Goal: Check status

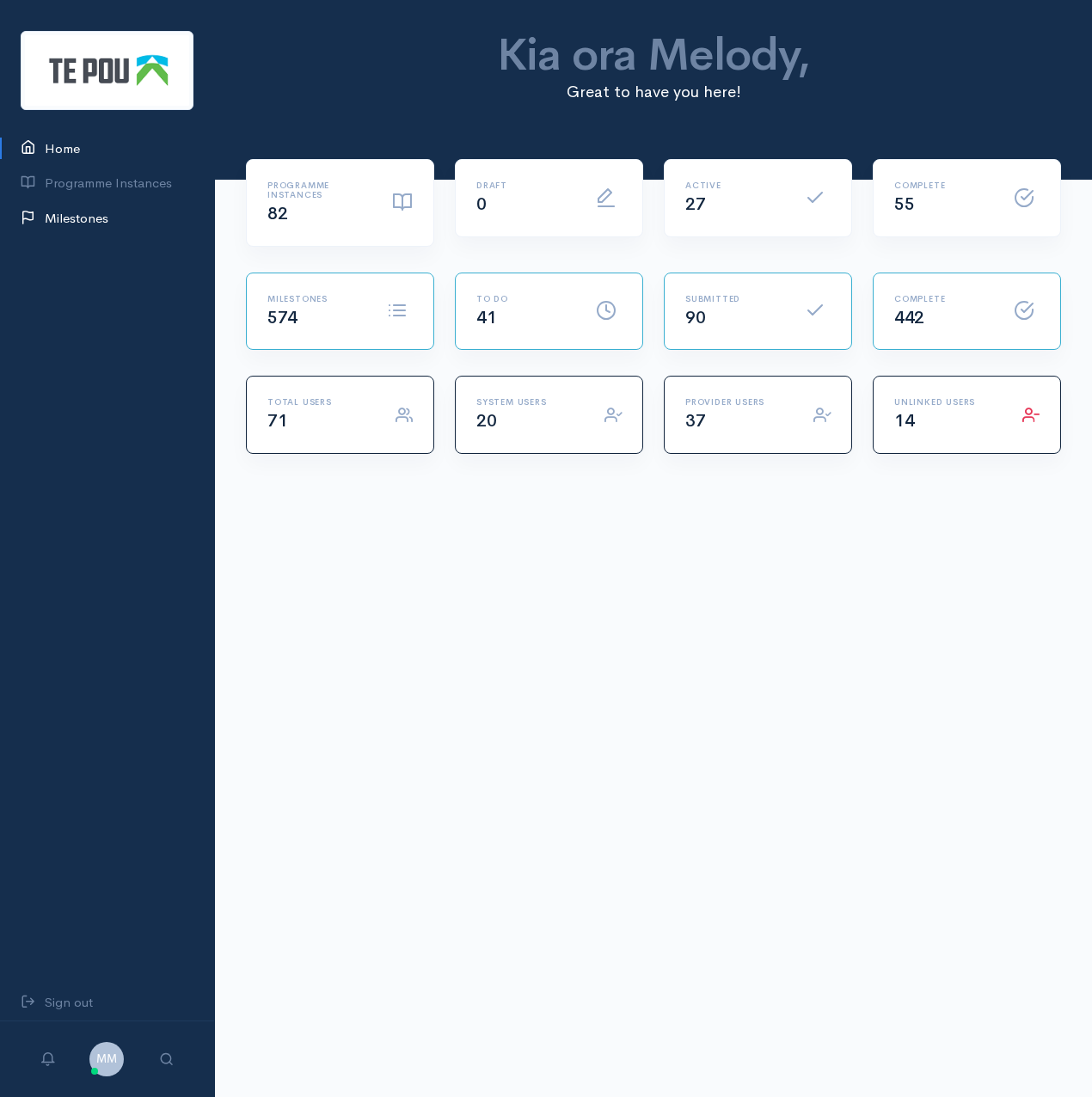
click at [95, 212] on link "Milestones" at bounding box center [107, 219] width 214 height 35
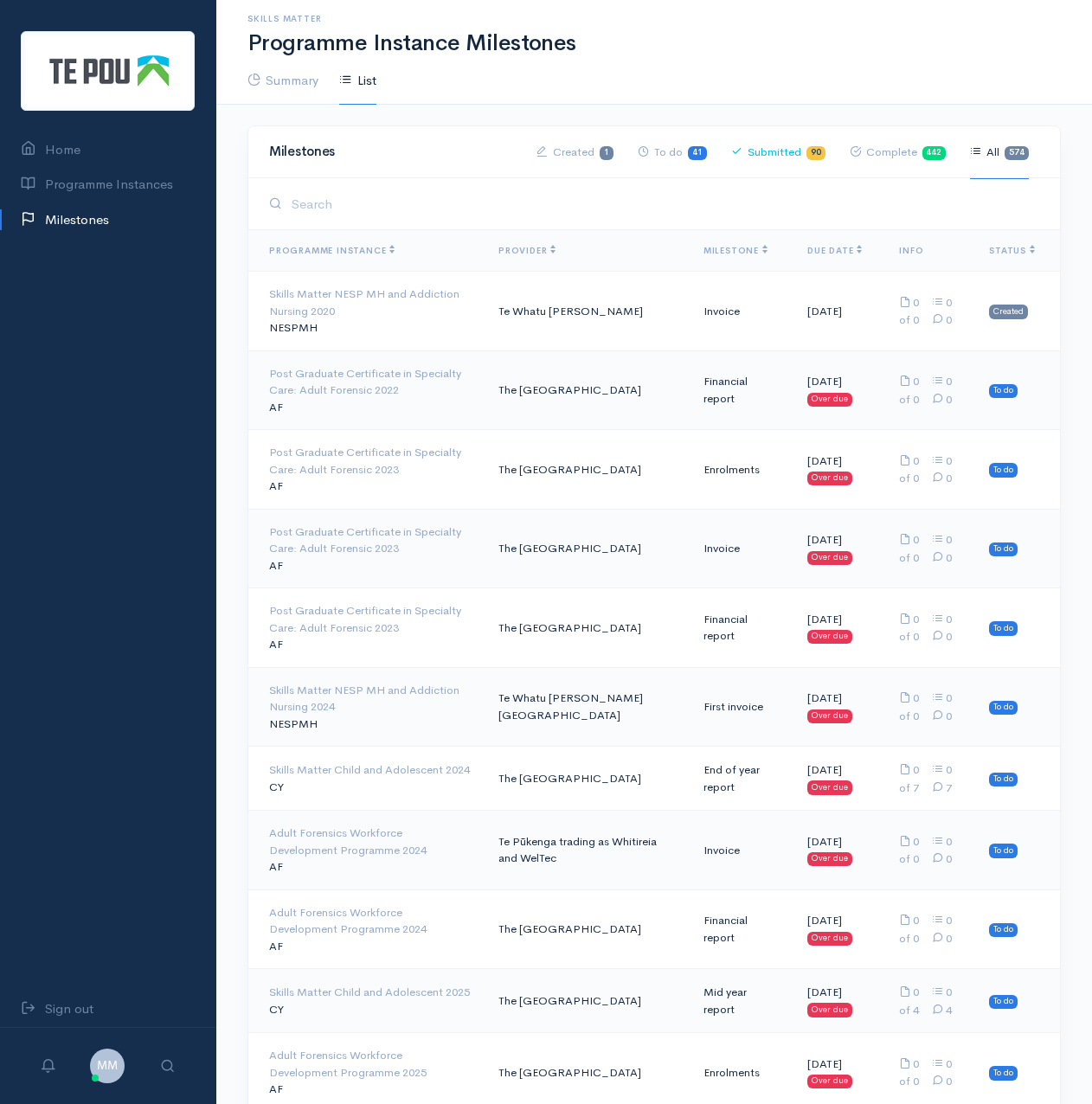
click at [789, 159] on link "Submitted 90" at bounding box center [779, 152] width 94 height 53
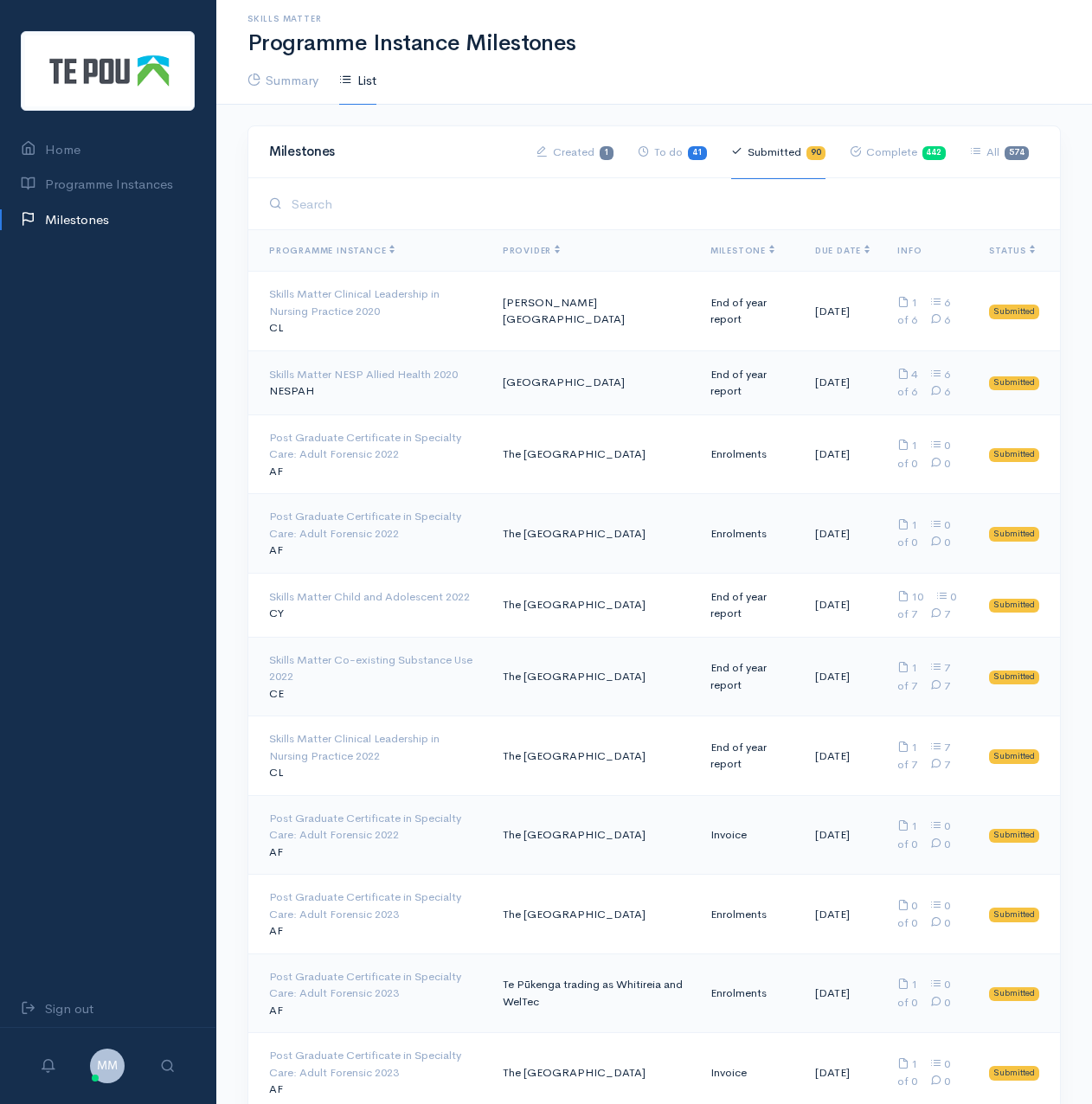
click at [782, 157] on link "Submitted 90" at bounding box center [779, 152] width 94 height 53
click at [772, 155] on link "Submitted 90" at bounding box center [779, 152] width 94 height 53
click at [734, 249] on span "Milestone" at bounding box center [742, 250] width 64 height 12
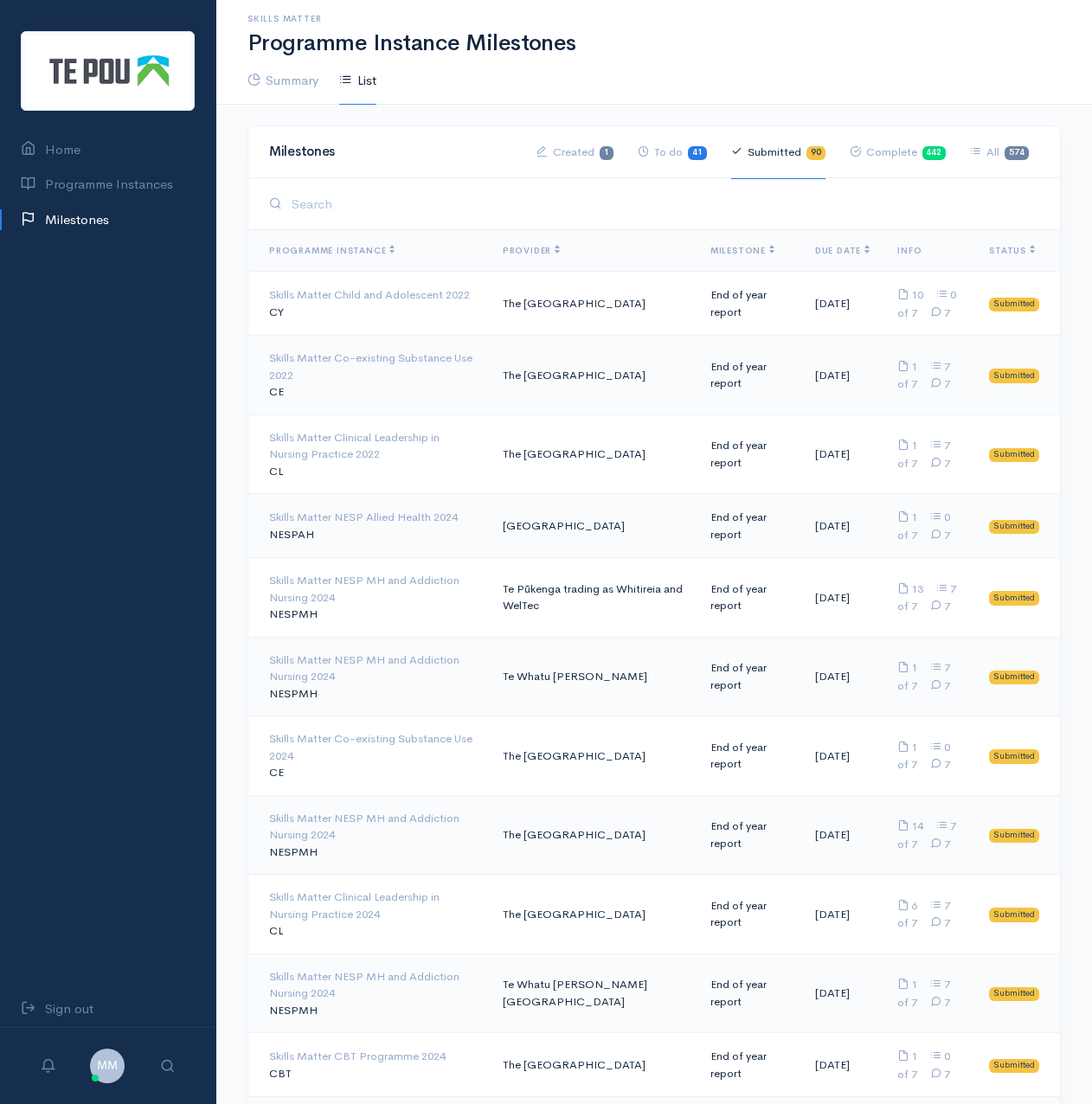
click at [734, 249] on span "Milestone" at bounding box center [742, 250] width 64 height 12
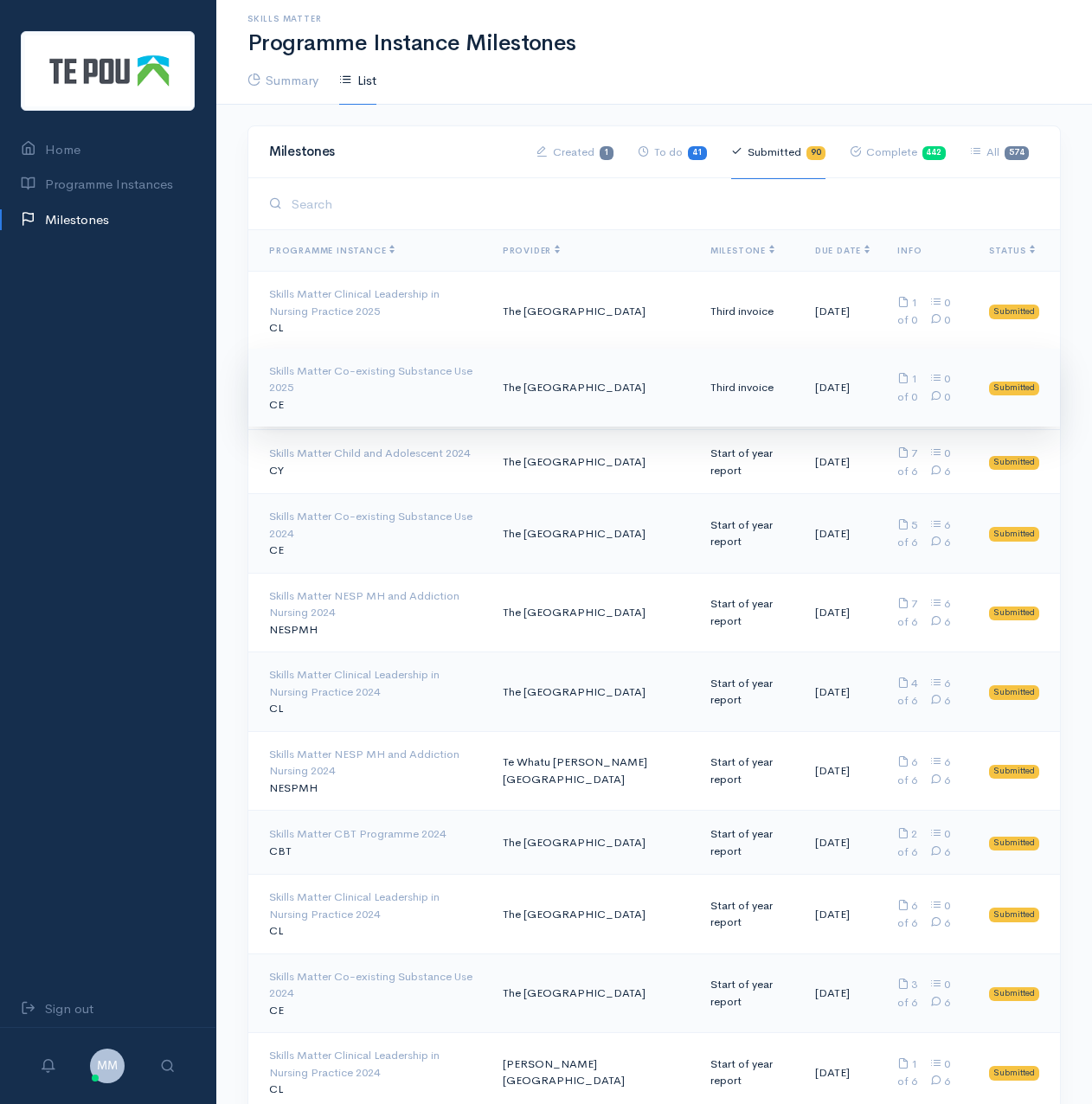
click at [308, 383] on div "Skills Matter Co-existing Substance Use 2025" at bounding box center [371, 379] width 206 height 34
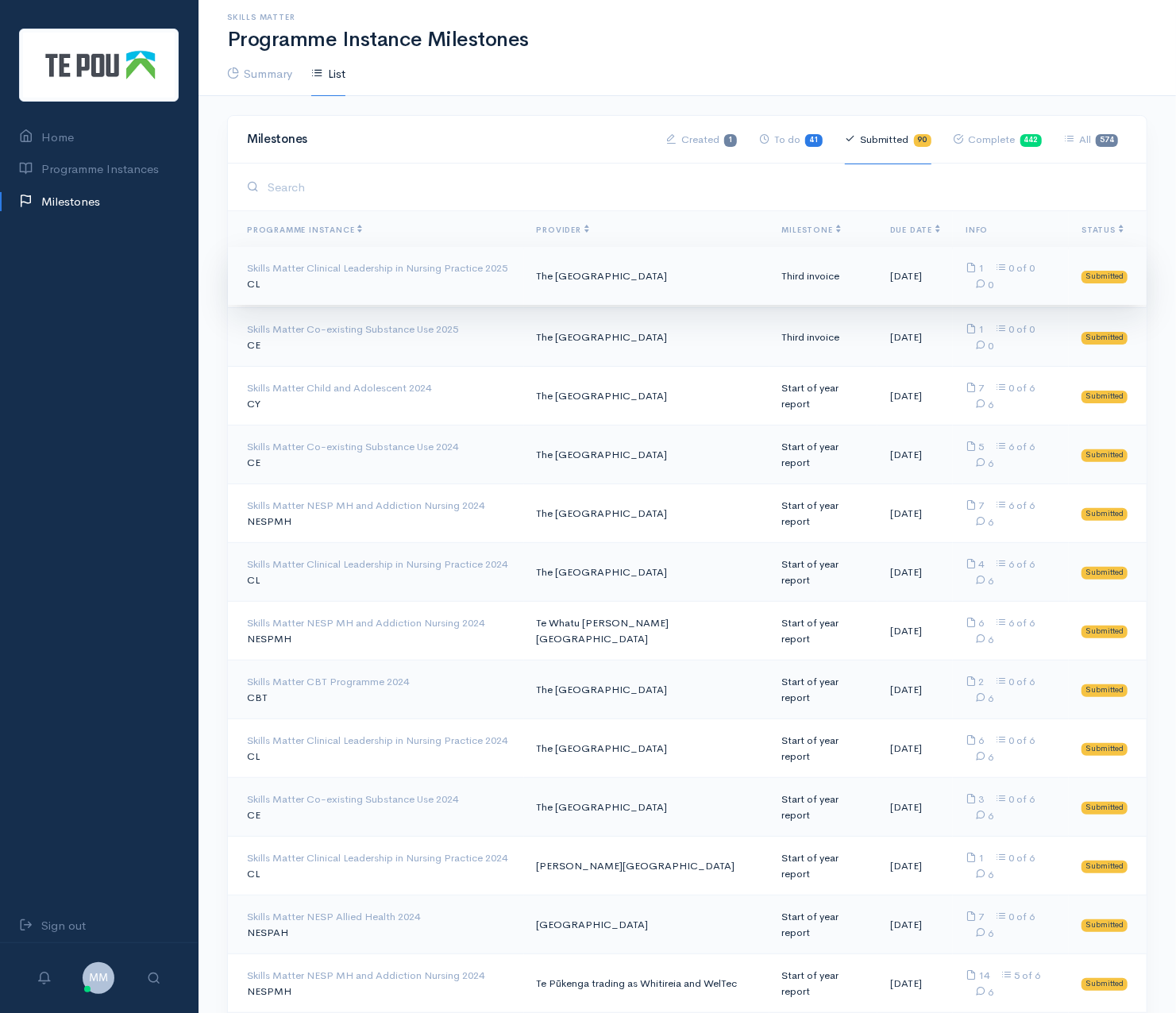
click at [390, 275] on td "Skills Matter Clinical Leadership in Nursing Practice 2025 CL" at bounding box center [376, 276] width 296 height 59
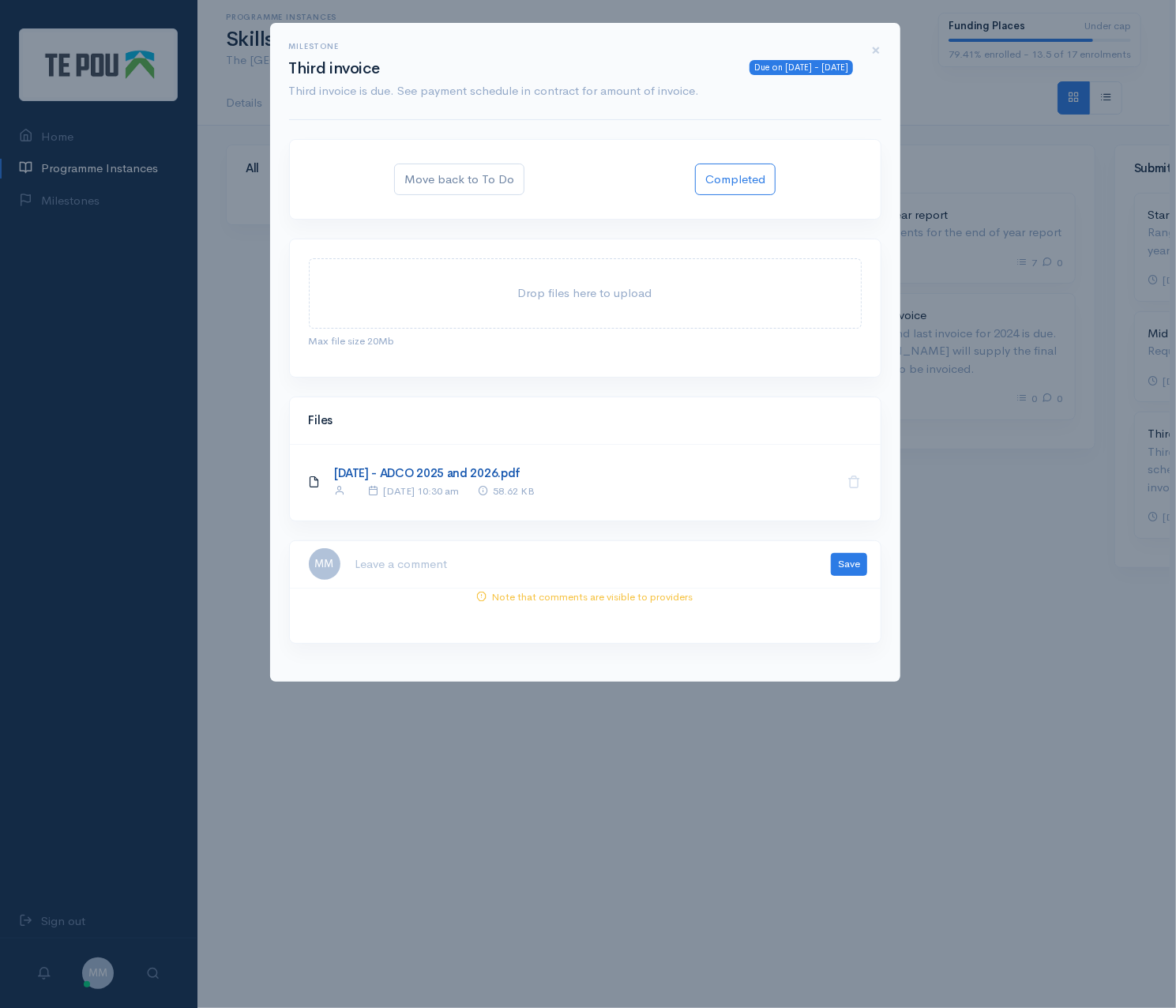
click at [457, 472] on link "Sep 2025 - ADCO 2025 and 2026.pdf" at bounding box center [427, 473] width 186 height 15
click at [430, 564] on textarea at bounding box center [583, 565] width 457 height 32
click at [396, 558] on textarea at bounding box center [583, 565] width 457 height 32
type textarea "t"
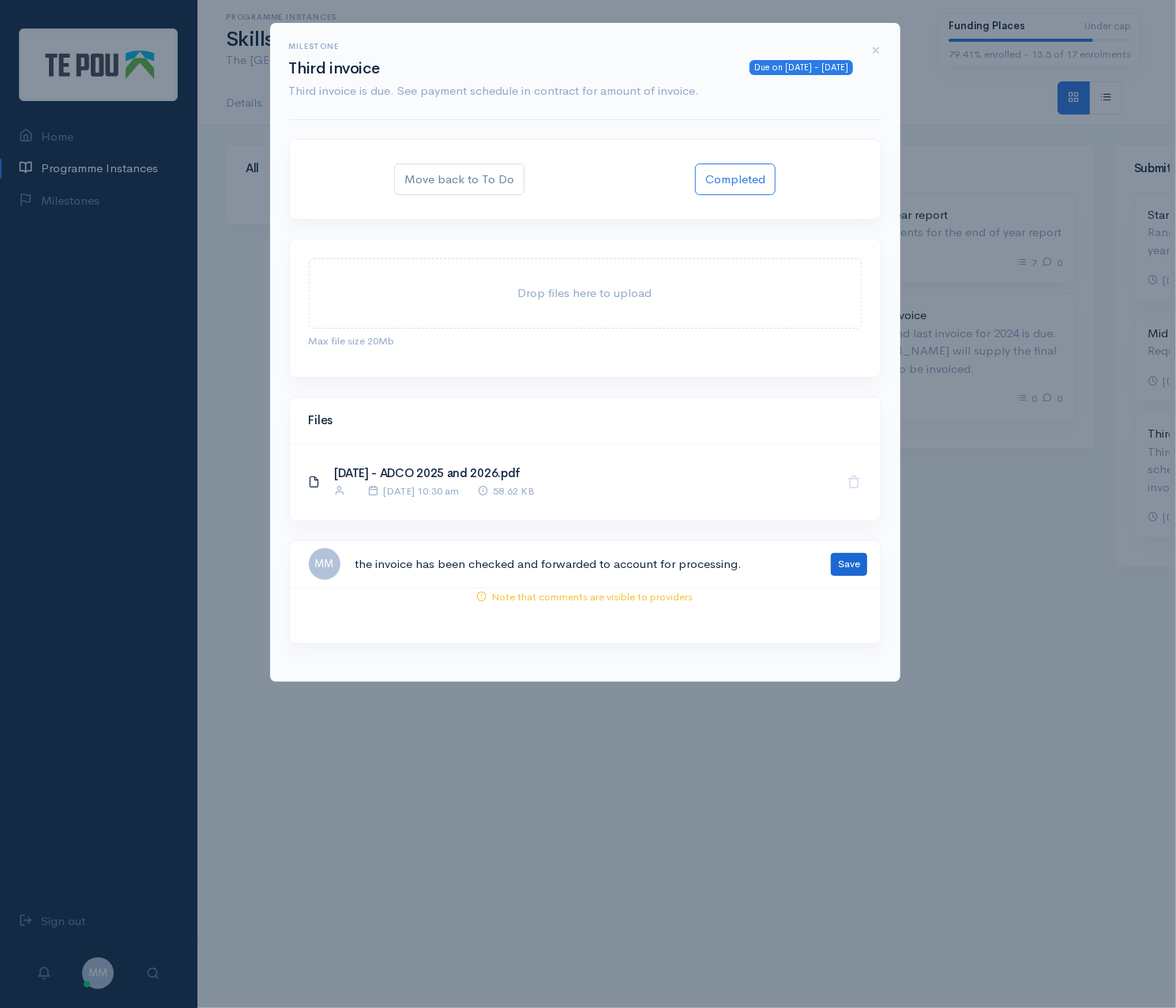
type textarea "the invoice has been checked and forwarded to account for processing."
click at [850, 560] on button "Save" at bounding box center [849, 565] width 37 height 23
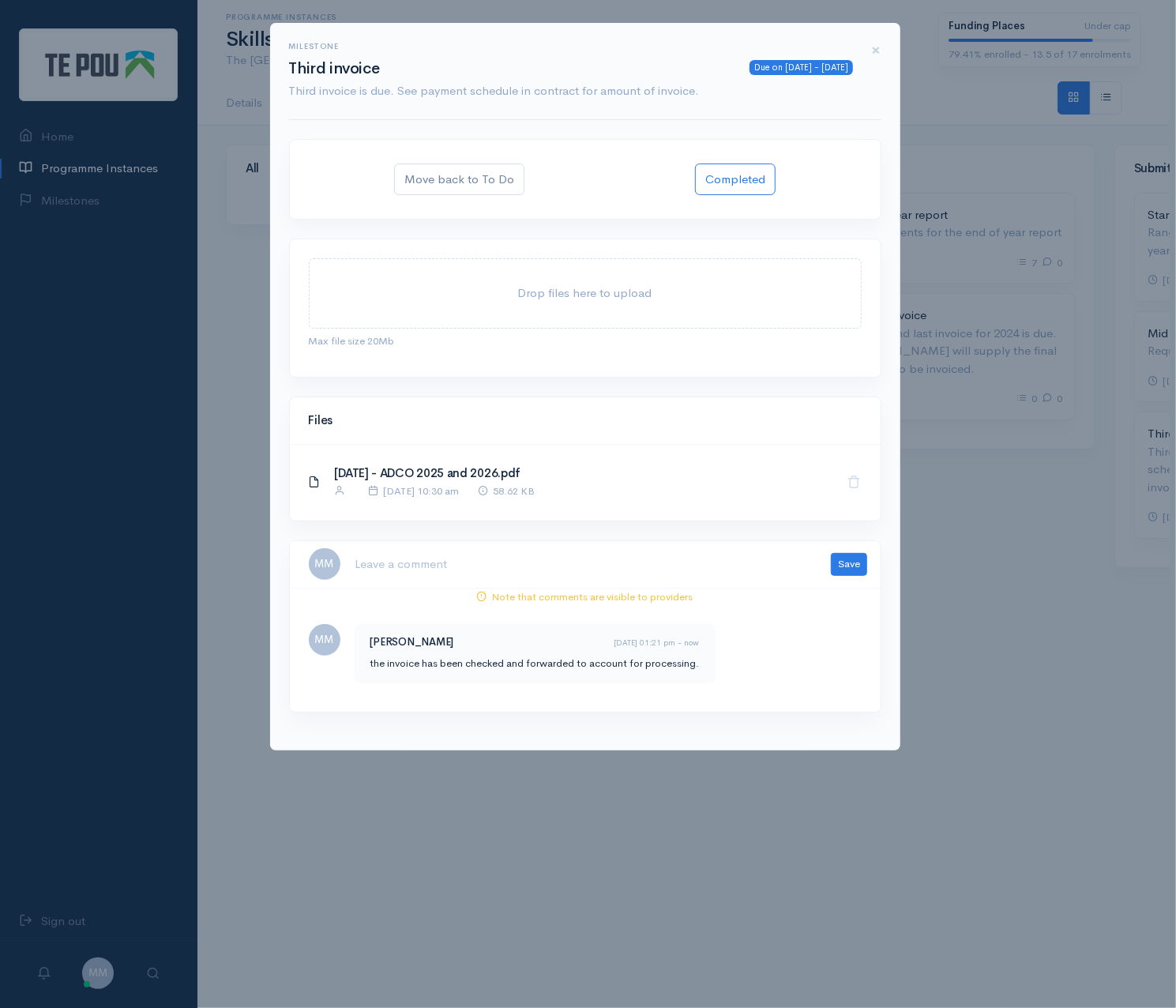
click at [956, 758] on div "Milestone Due on [DATE] - [DATE] Third invoice Third invoice is due. See paymen…" at bounding box center [588, 504] width 1176 height 1008
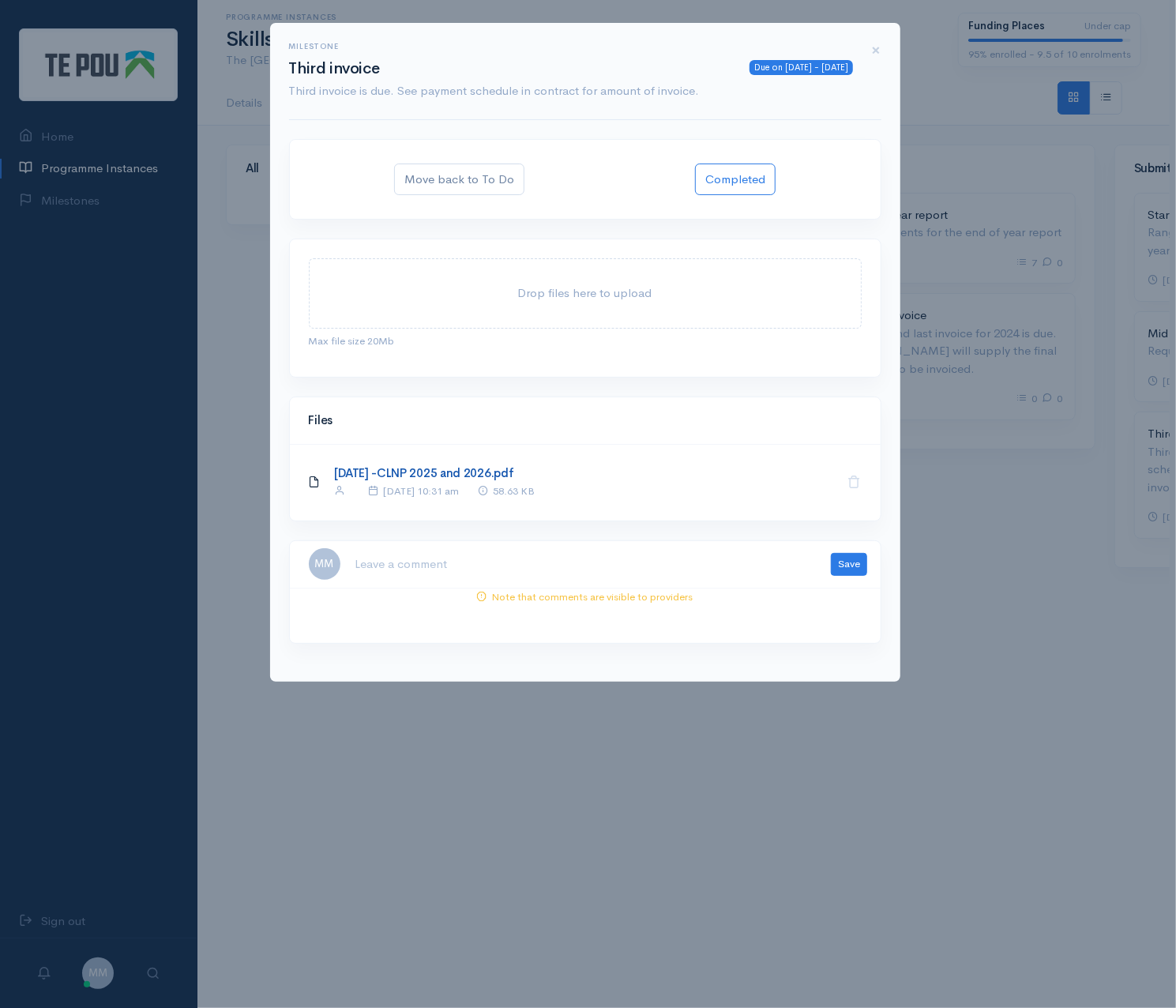
click at [478, 472] on link "[DATE] -CLNP 2025 and 2026.pdf" at bounding box center [424, 473] width 179 height 15
click at [505, 565] on textarea at bounding box center [583, 565] width 457 height 32
type textarea "i"
type textarea "invoice has been checked and forwarded to account for processing"
click at [871, 565] on div "MM invoice has been checked and forwarded to account for processing Save" at bounding box center [586, 565] width 572 height 32
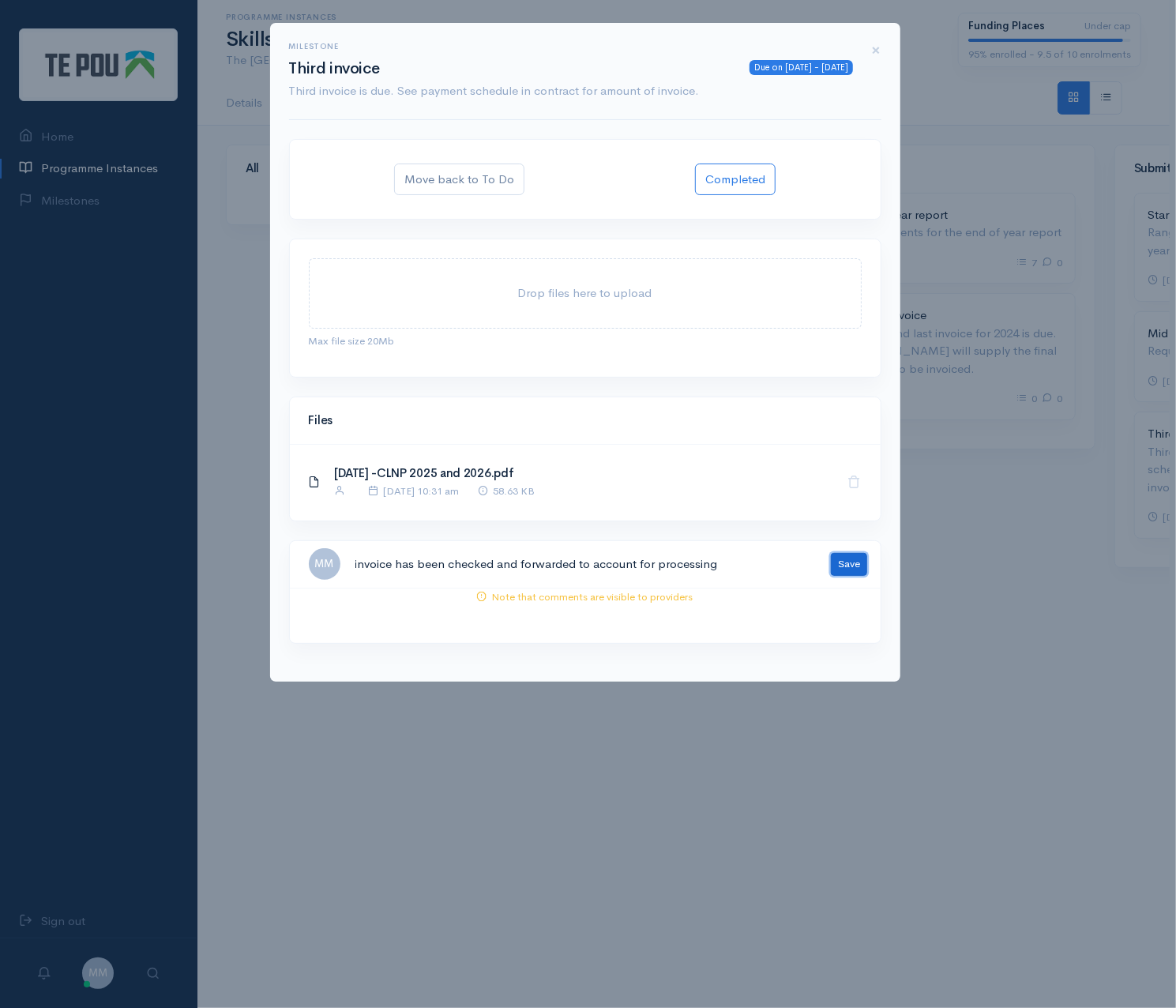
click at [845, 563] on button "Save" at bounding box center [849, 565] width 37 height 23
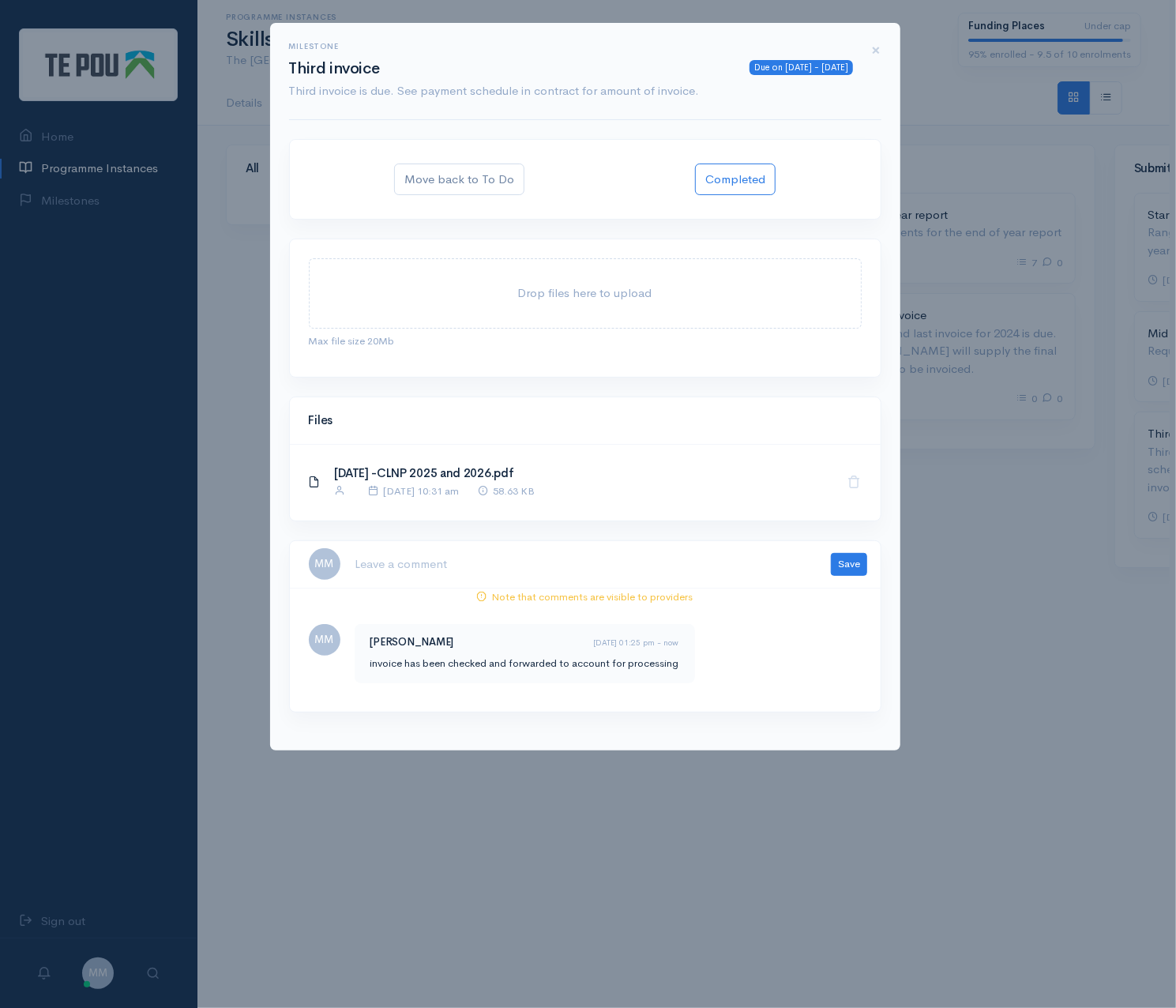
click at [1006, 703] on div "Milestone Due on [DATE] - [DATE] Third invoice Third invoice is due. See paymen…" at bounding box center [588, 504] width 1176 height 1008
